Goal: Task Accomplishment & Management: Manage account settings

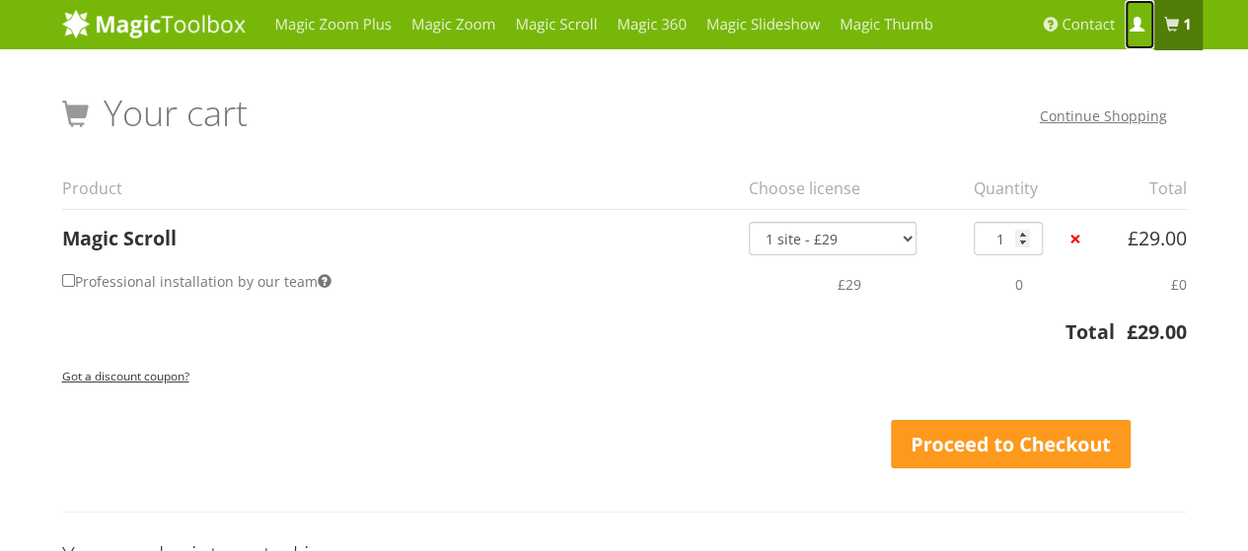
click at [1136, 23] on span at bounding box center [1136, 25] width 15 height 15
